Goal: Complete application form

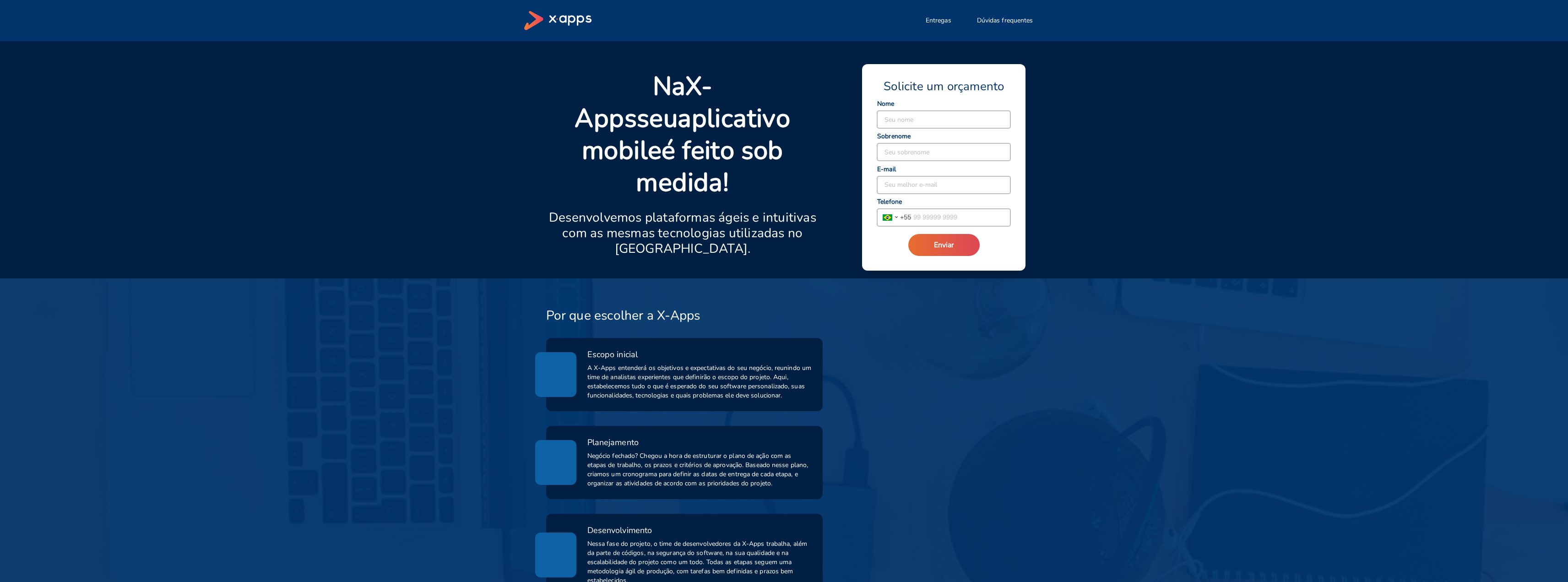
click at [889, 119] on input at bounding box center [944, 119] width 133 height 17
type input "[PERSON_NAME]"
type input "moço"
type input "[EMAIL_ADDRESS][DOMAIN_NAME]"
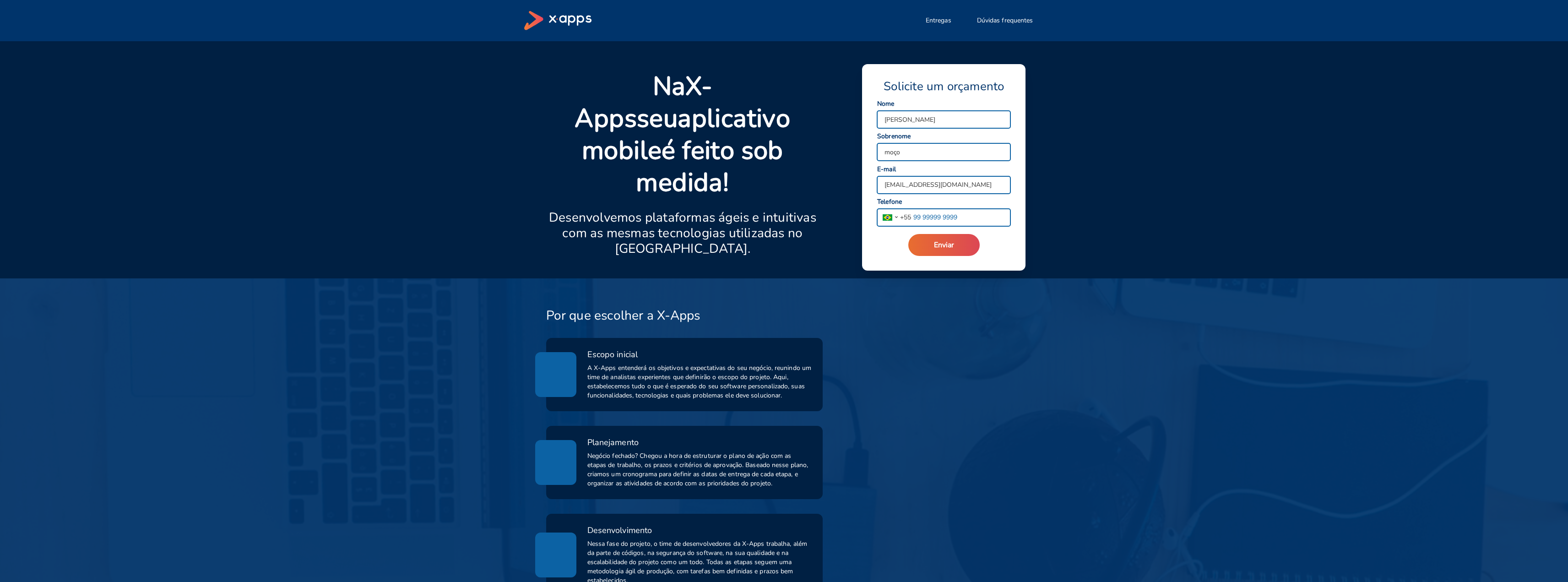
click at [930, 220] on input "tel" at bounding box center [960, 217] width 99 height 17
type input "[PHONE_NUMBER]"
click at [941, 245] on span "Enviar" at bounding box center [944, 245] width 20 height 10
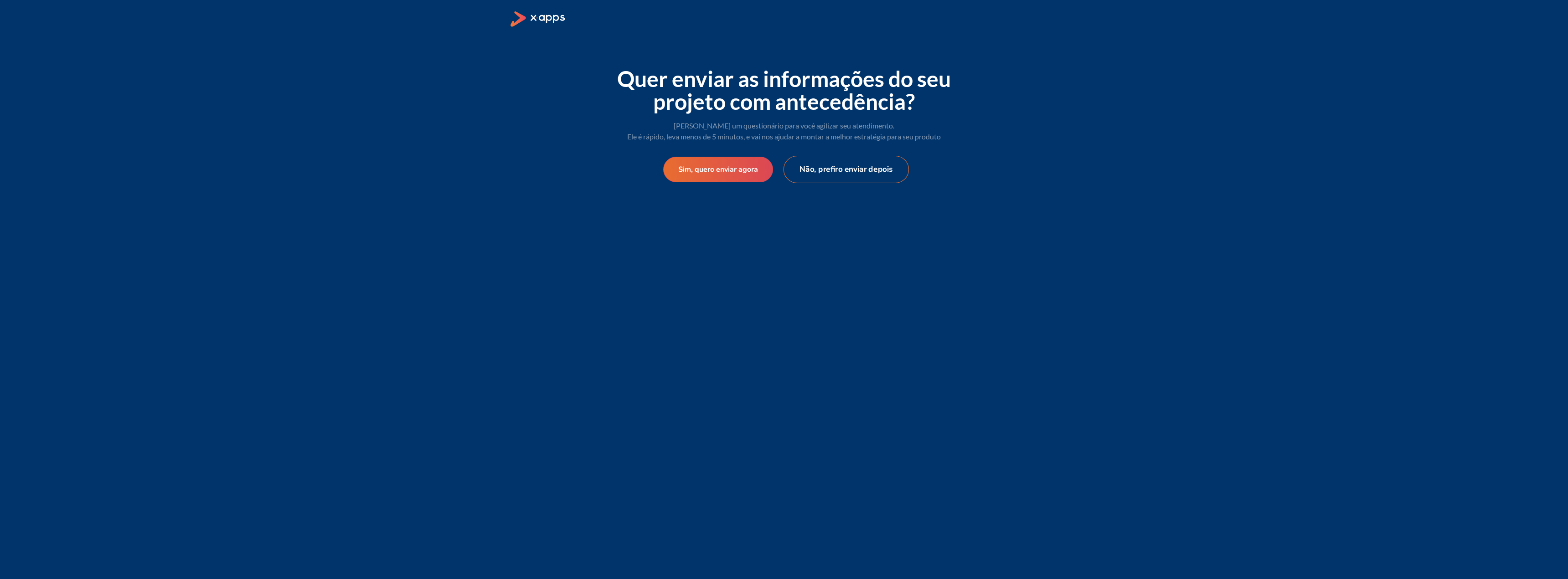
click at [838, 168] on button "Não, prefiro enviar depois" at bounding box center [846, 169] width 126 height 27
click at [838, 168] on button "Não quero assinar" at bounding box center [837, 169] width 97 height 27
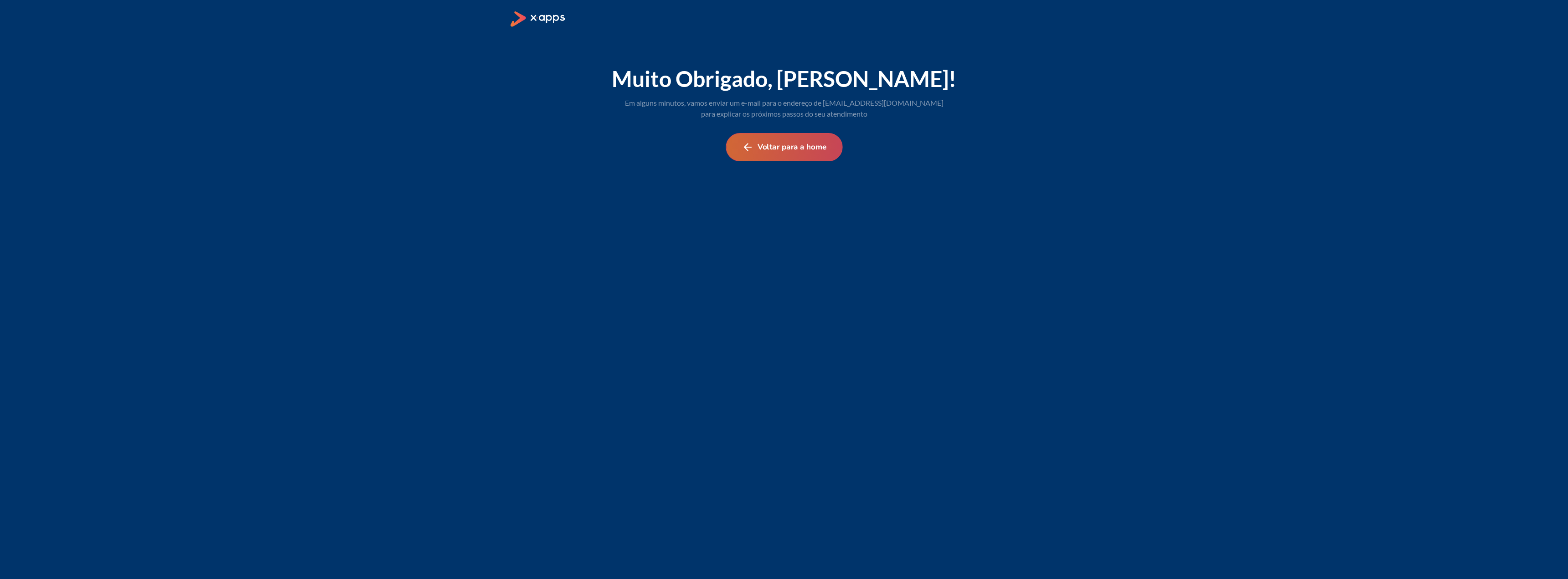
click at [782, 150] on button "Voltar para a home" at bounding box center [784, 147] width 117 height 28
